Goal: Information Seeking & Learning: Learn about a topic

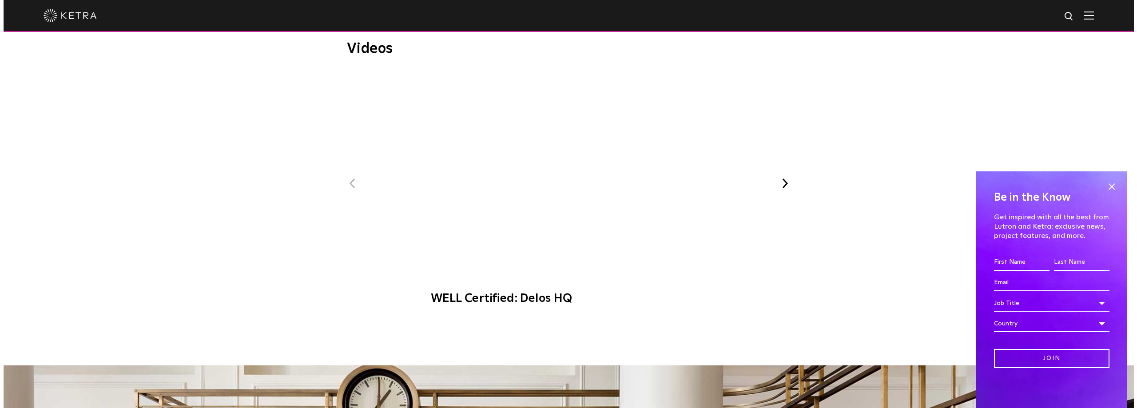
scroll to position [533, 0]
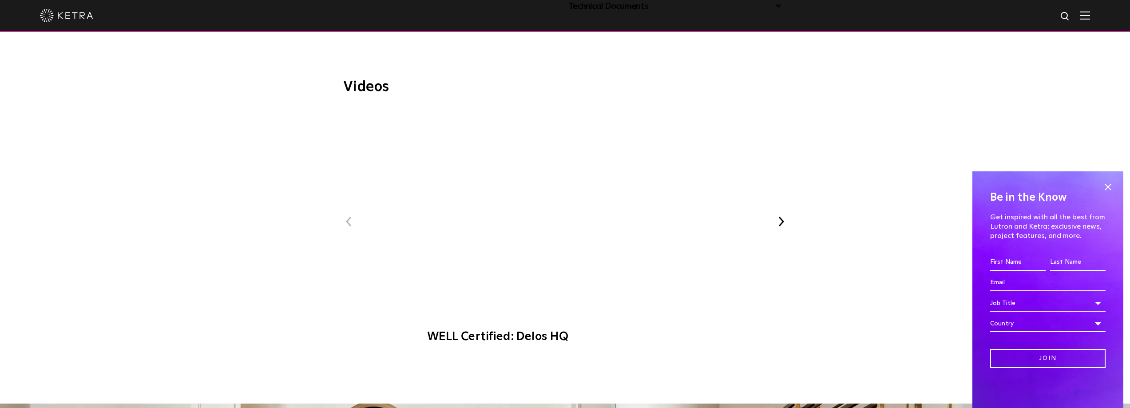
click at [561, 179] on span "WELL Certified: Delos HQ" at bounding box center [565, 229] width 299 height 245
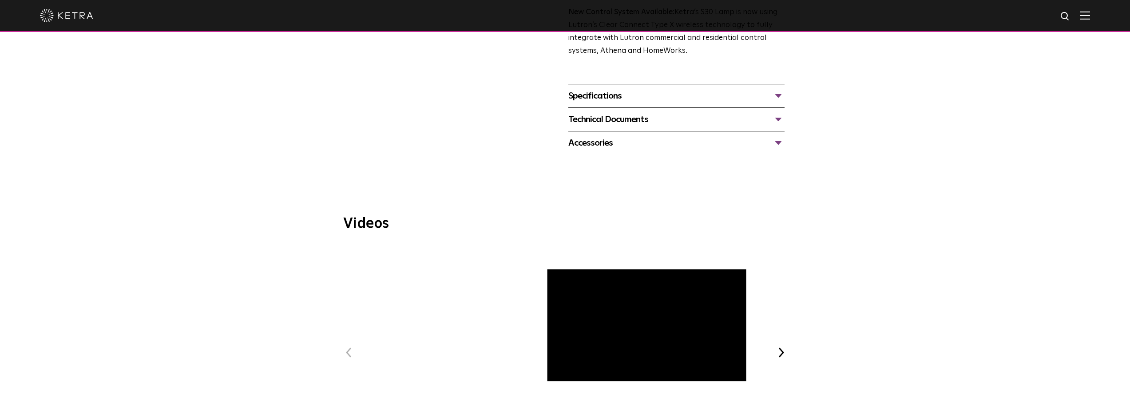
scroll to position [311, 0]
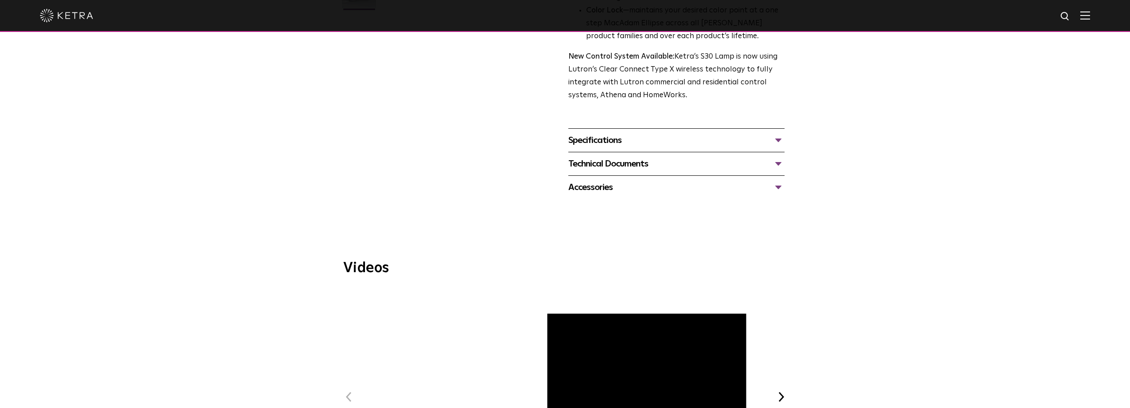
click at [774, 138] on div "Specifications" at bounding box center [677, 140] width 216 height 14
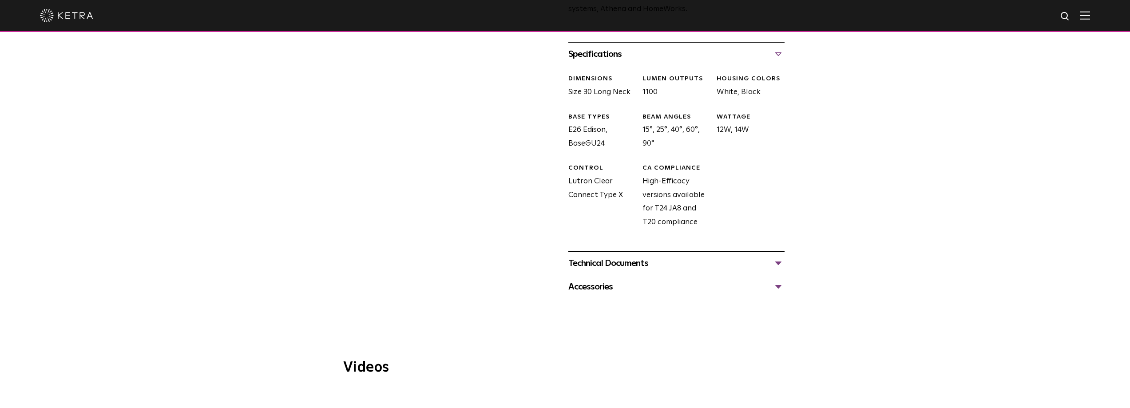
scroll to position [400, 0]
click at [779, 263] on div "Technical Documents" at bounding box center [677, 261] width 216 height 14
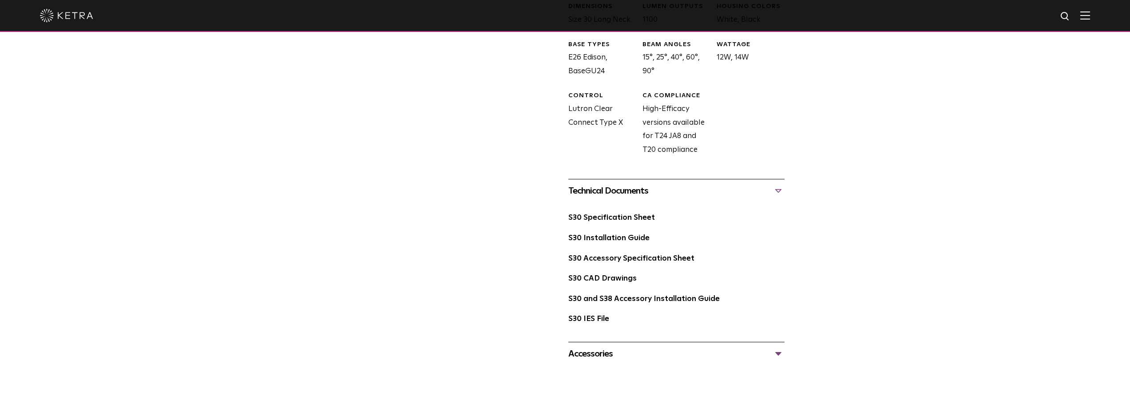
scroll to position [489, 0]
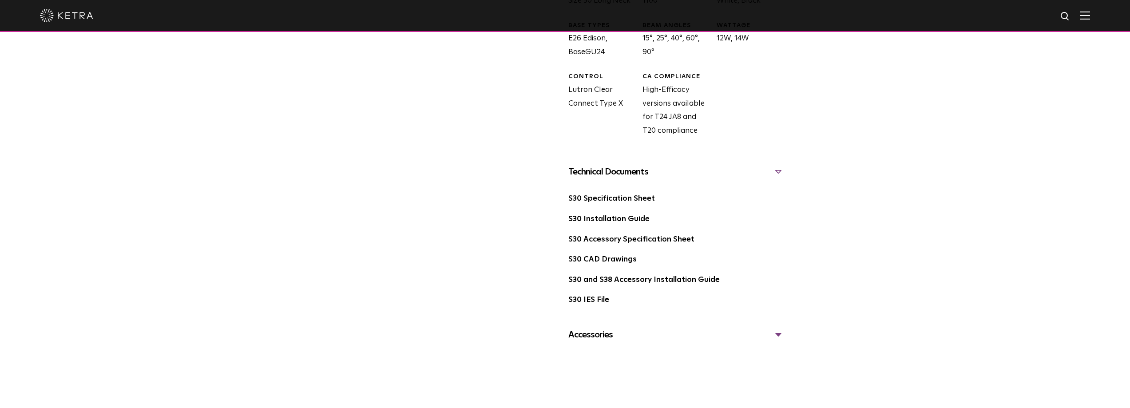
click at [781, 334] on div "Accessories" at bounding box center [677, 335] width 216 height 14
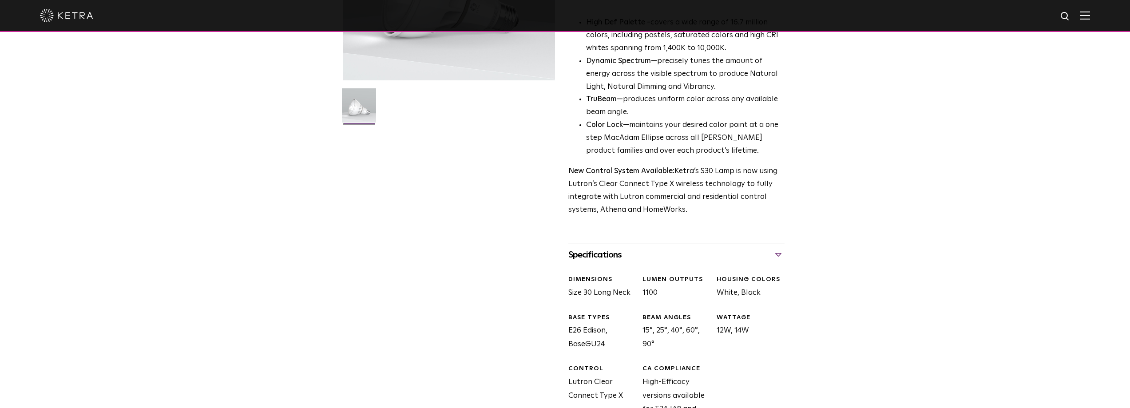
scroll to position [89, 0]
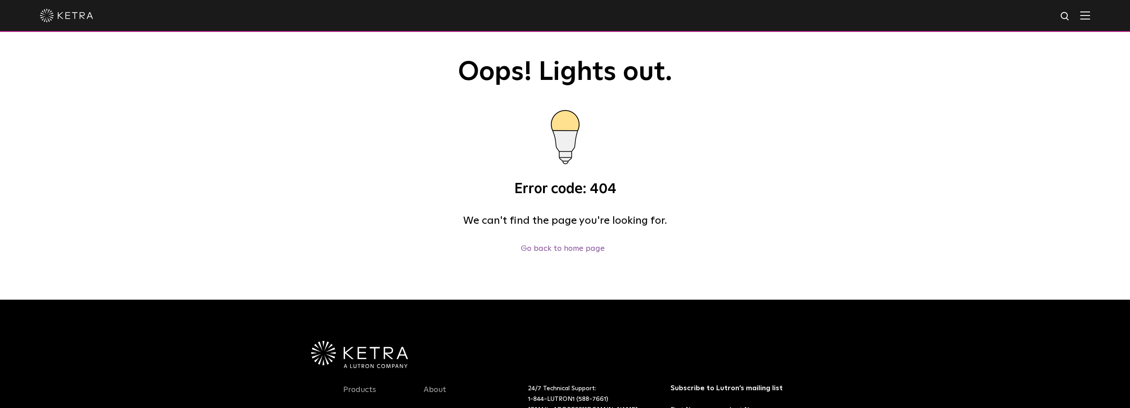
click at [112, 20] on div at bounding box center [565, 15] width 1051 height 31
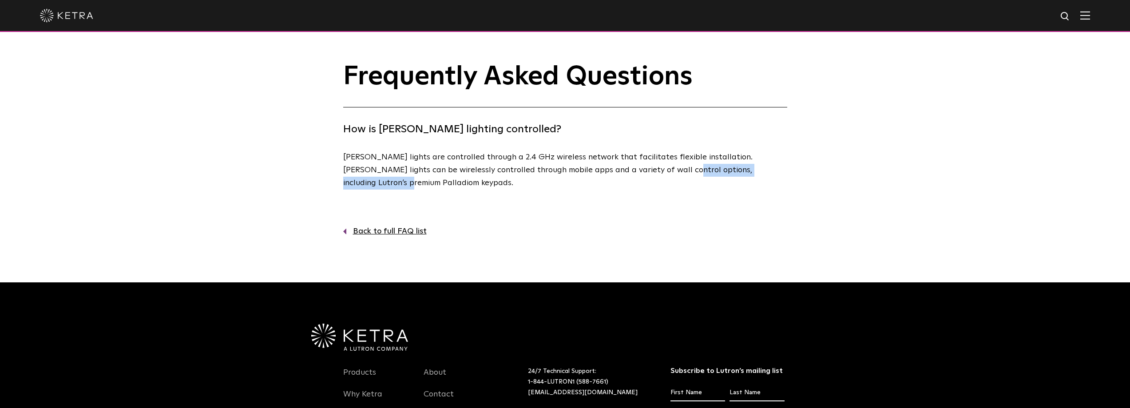
drag, startPoint x: 762, startPoint y: 171, endPoint x: 633, endPoint y: 172, distance: 129.3
click at [633, 172] on p "Ketra lights are controlled through a 2.4 GHz wireless network that facilitates…" at bounding box center [563, 170] width 440 height 38
copy p "ncluding Lutron’s premium Palladiom"
